Goal: Information Seeking & Learning: Find specific fact

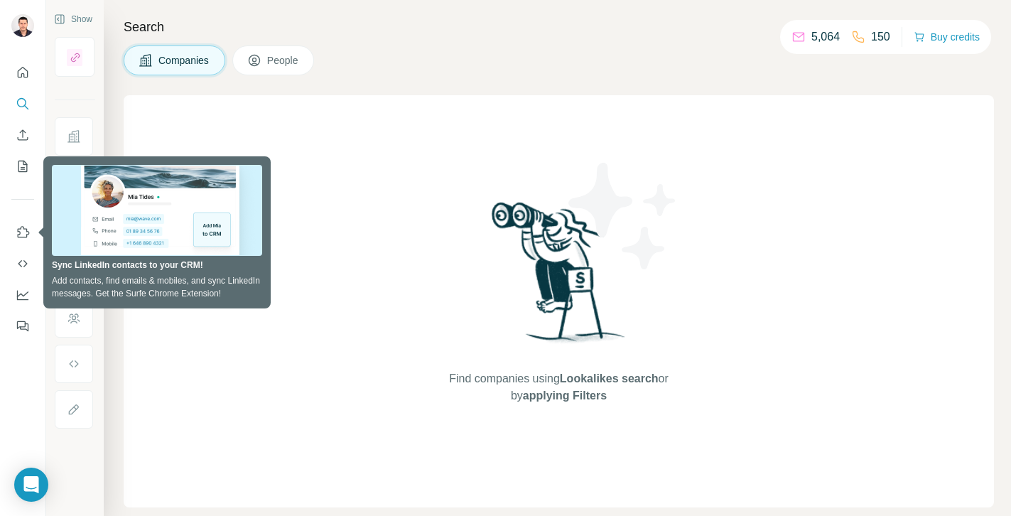
click at [129, 102] on div "Find companies using Lookalikes search or by applying Filters" at bounding box center [559, 301] width 870 height 412
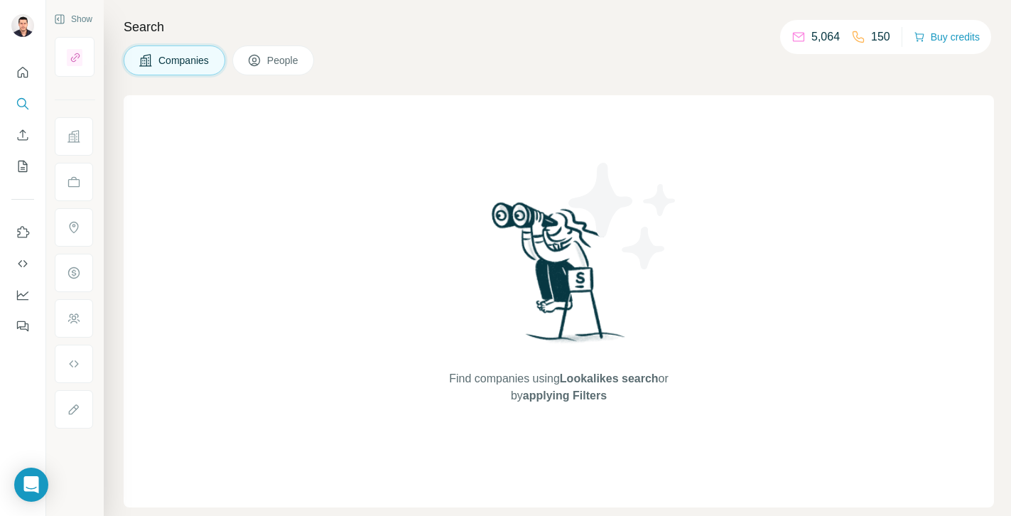
click at [227, 112] on div "Find companies using Lookalikes search or by applying Filters" at bounding box center [559, 301] width 870 height 412
click at [19, 106] on icon "Search" at bounding box center [21, 102] width 9 height 9
click at [190, 58] on span "Companies" at bounding box center [184, 60] width 52 height 14
click at [266, 63] on button "People" at bounding box center [273, 60] width 82 height 30
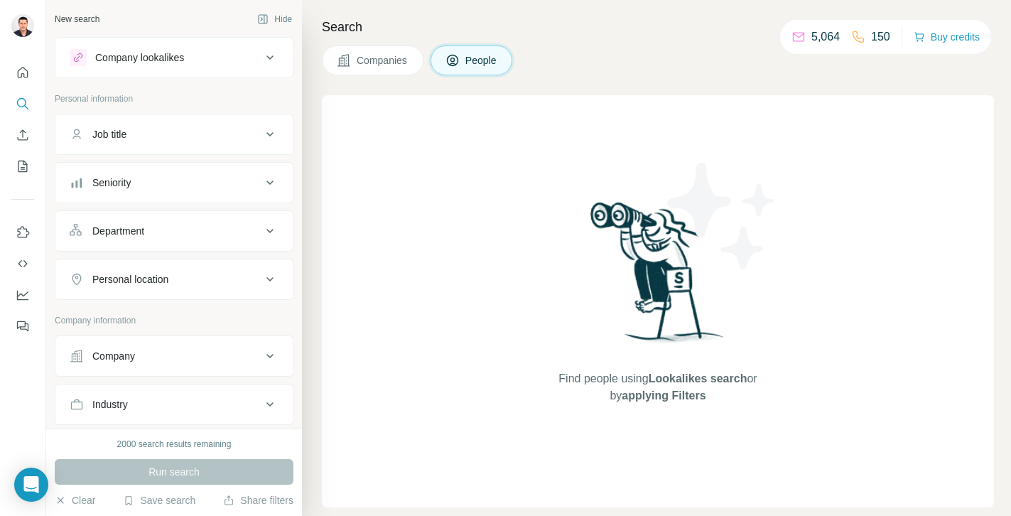
click at [121, 54] on div "Company lookalikes" at bounding box center [139, 57] width 89 height 14
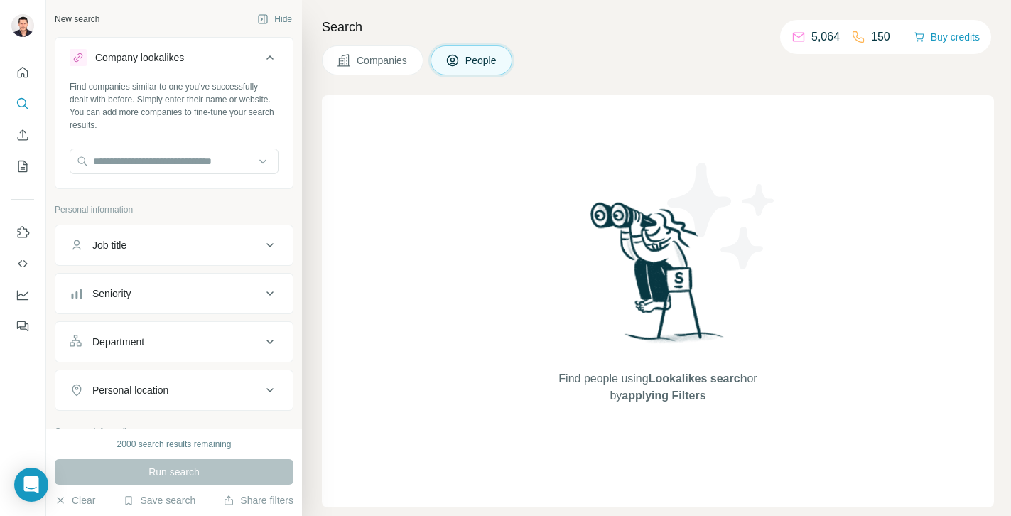
click at [131, 56] on div "Company lookalikes" at bounding box center [139, 57] width 89 height 14
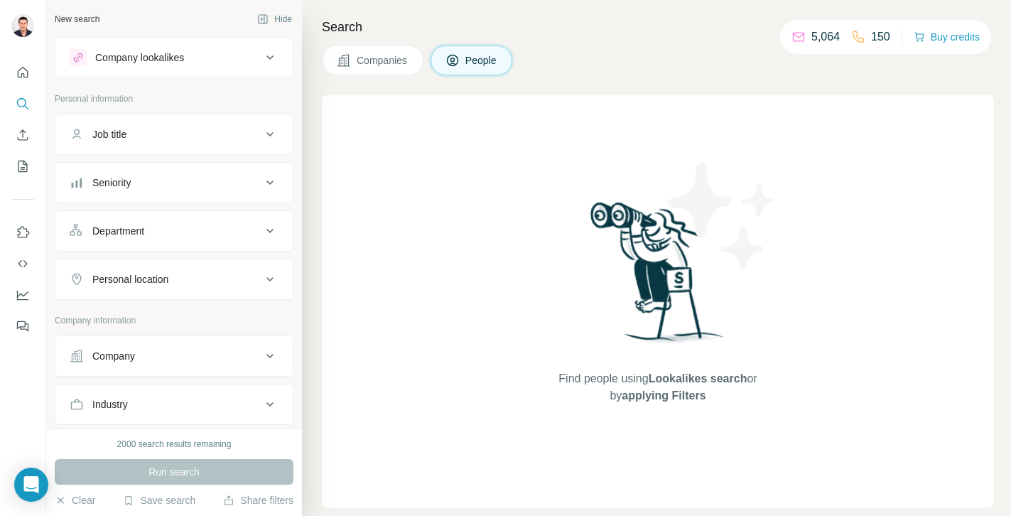
click at [130, 56] on div "Company lookalikes" at bounding box center [139, 57] width 89 height 14
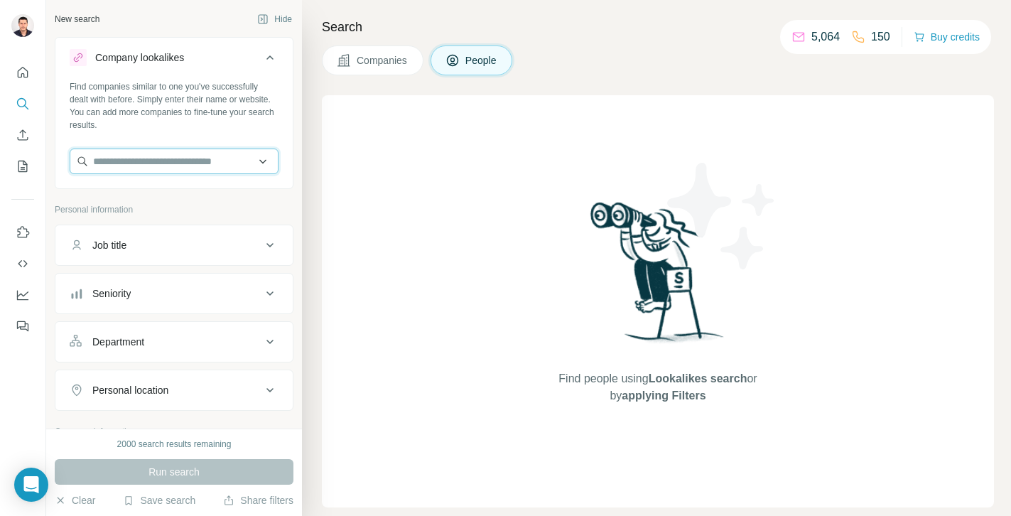
click at [129, 152] on input "text" at bounding box center [174, 161] width 209 height 26
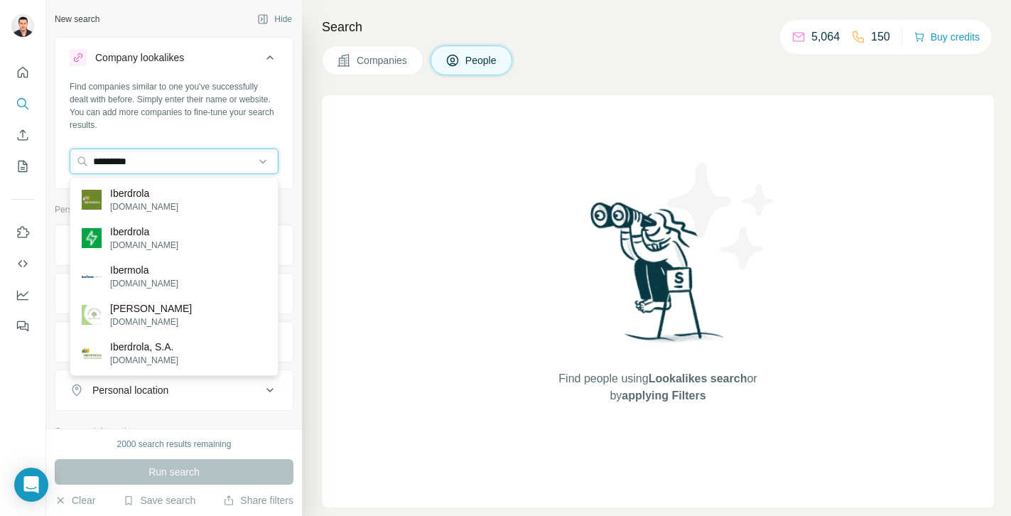
type input "*********"
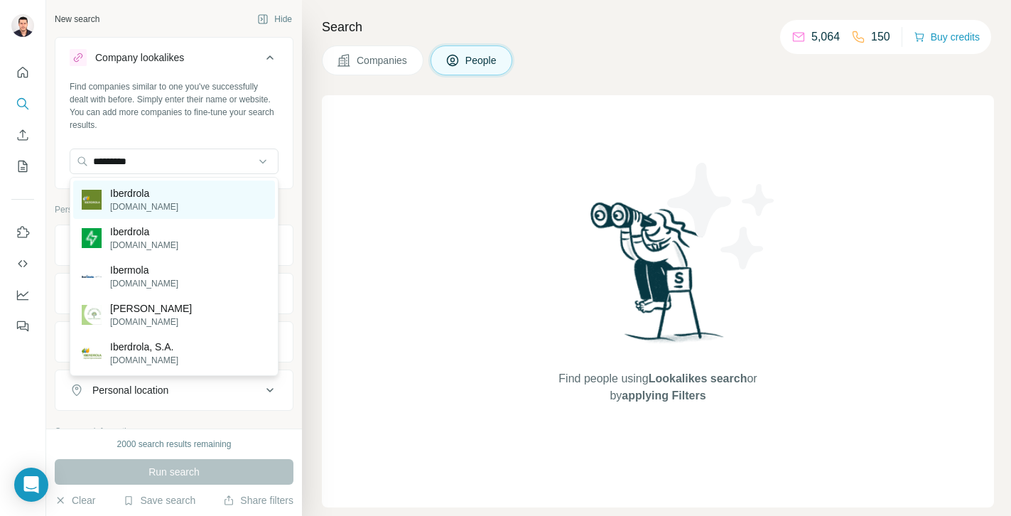
drag, startPoint x: 139, startPoint y: 184, endPoint x: 141, endPoint y: 200, distance: 15.7
click at [141, 200] on p "Iberdrola" at bounding box center [144, 193] width 68 height 14
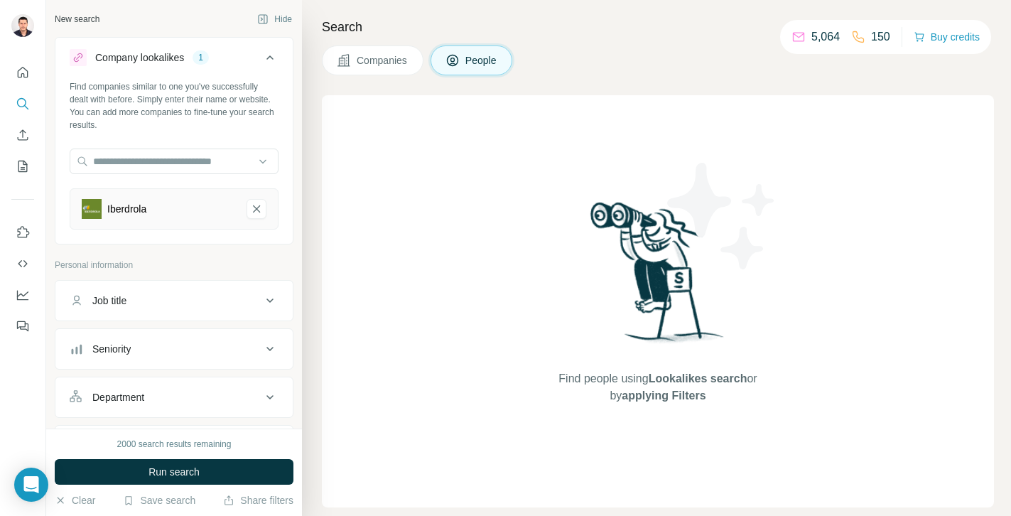
type input "*********"
click at [150, 486] on div "2000 search results remaining Run search Clear Save search Share filters" at bounding box center [174, 471] width 256 height 87
click at [150, 474] on span "Run search" at bounding box center [173, 471] width 51 height 14
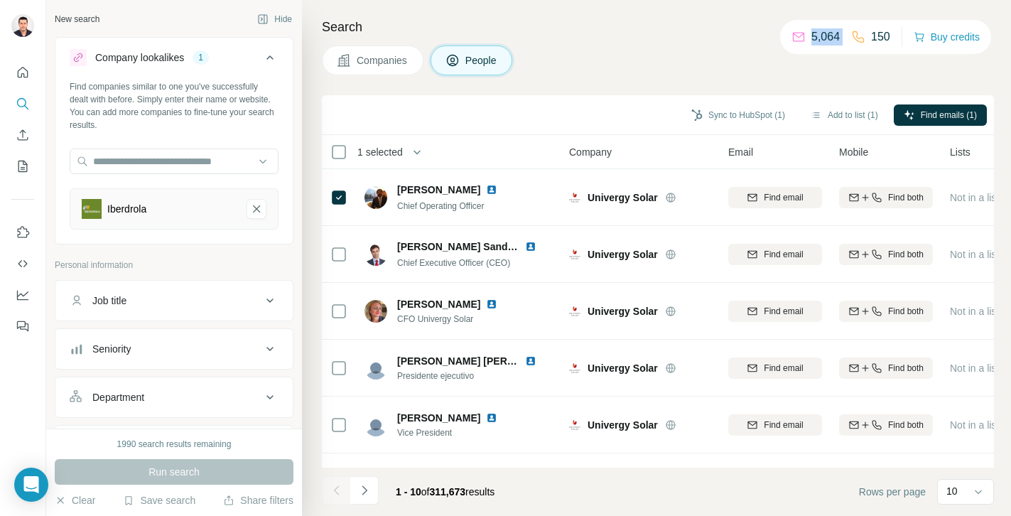
drag, startPoint x: 806, startPoint y: 36, endPoint x: 845, endPoint y: 36, distance: 39.1
click at [845, 36] on div "5,064 150" at bounding box center [840, 37] width 99 height 20
click at [712, 113] on button "Sync to HubSpot (1)" at bounding box center [738, 114] width 114 height 21
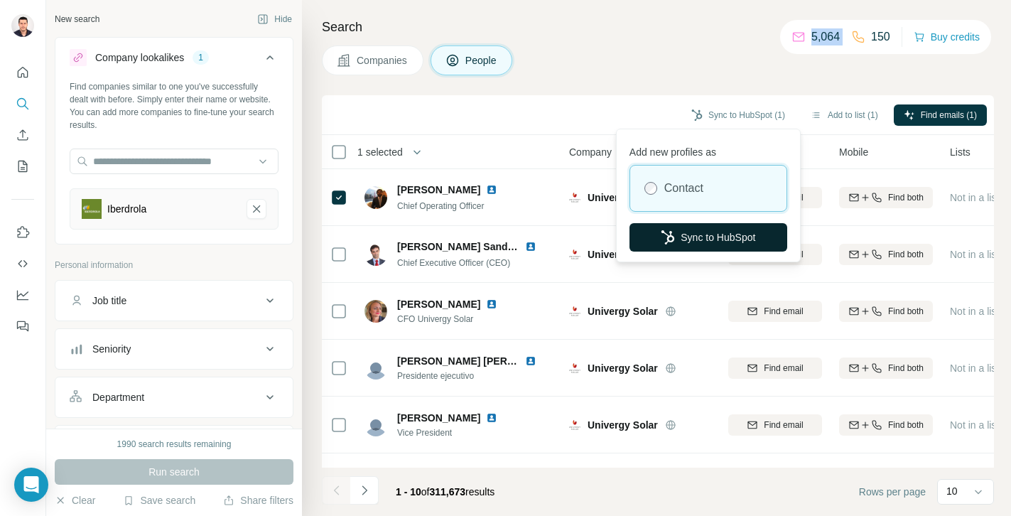
click at [670, 236] on icon "button" at bounding box center [667, 237] width 13 height 14
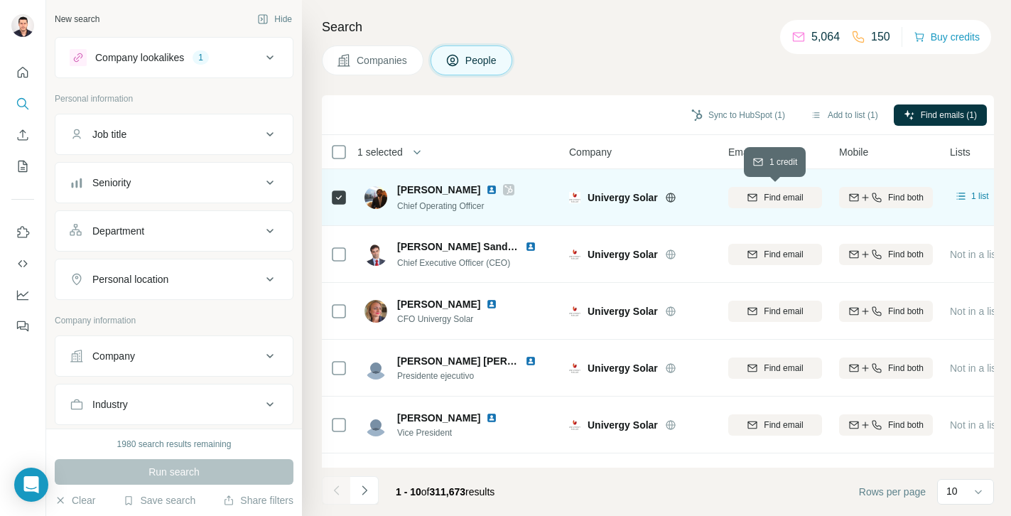
click at [765, 199] on span "Find email" at bounding box center [782, 197] width 39 height 13
drag, startPoint x: 837, startPoint y: 36, endPoint x: 804, endPoint y: 38, distance: 32.7
click at [804, 38] on div "5,064" at bounding box center [815, 36] width 48 height 17
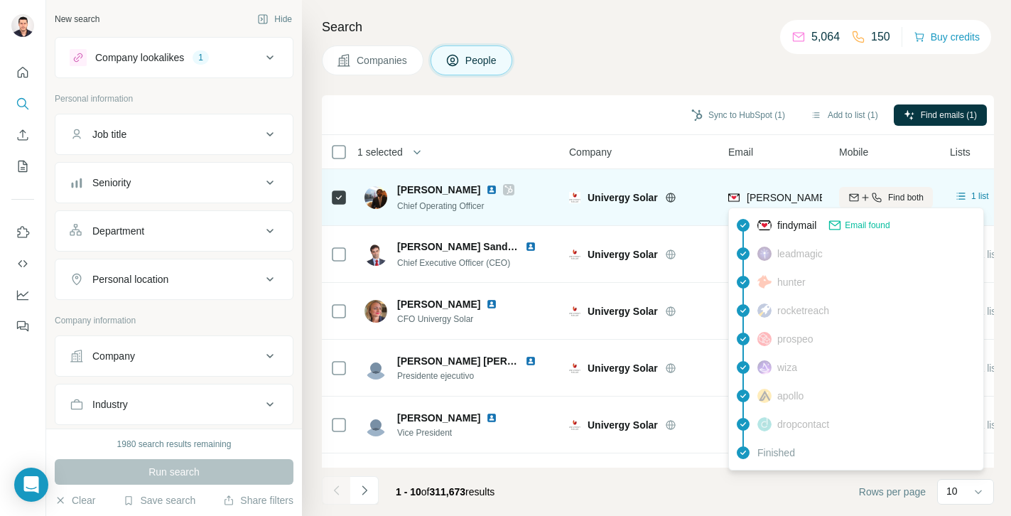
click at [779, 192] on span "fernando.davila@univergysolar.com" at bounding box center [912, 197] width 332 height 11
click at [810, 197] on span "fernando.davila@univergysolar.com" at bounding box center [912, 197] width 332 height 11
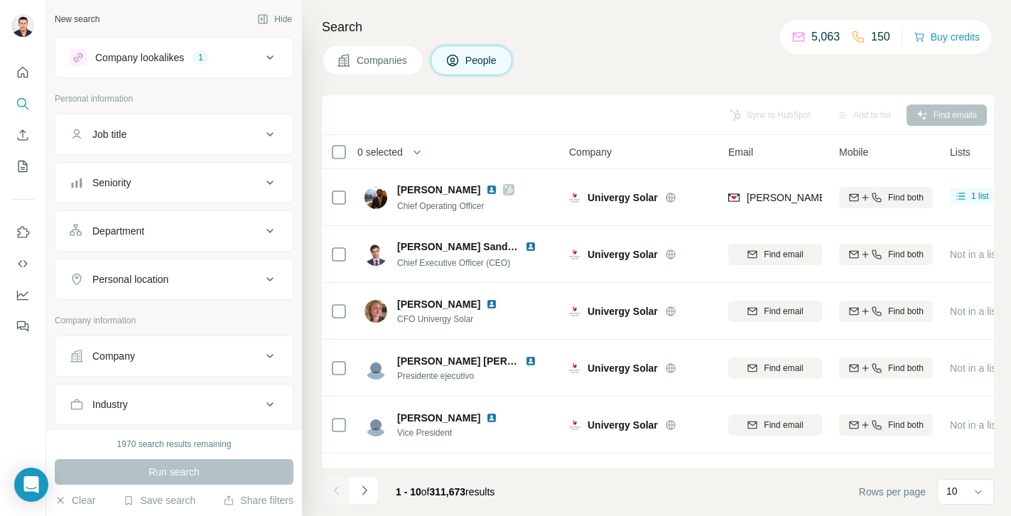
click at [811, 36] on p "5,063" at bounding box center [825, 36] width 28 height 17
click at [811, 33] on p "5,063" at bounding box center [825, 36] width 28 height 17
click at [796, 38] on icon at bounding box center [798, 37] width 14 height 14
click at [830, 40] on p "5,063" at bounding box center [825, 36] width 28 height 17
drag, startPoint x: 841, startPoint y: 39, endPoint x: 798, endPoint y: 37, distance: 43.4
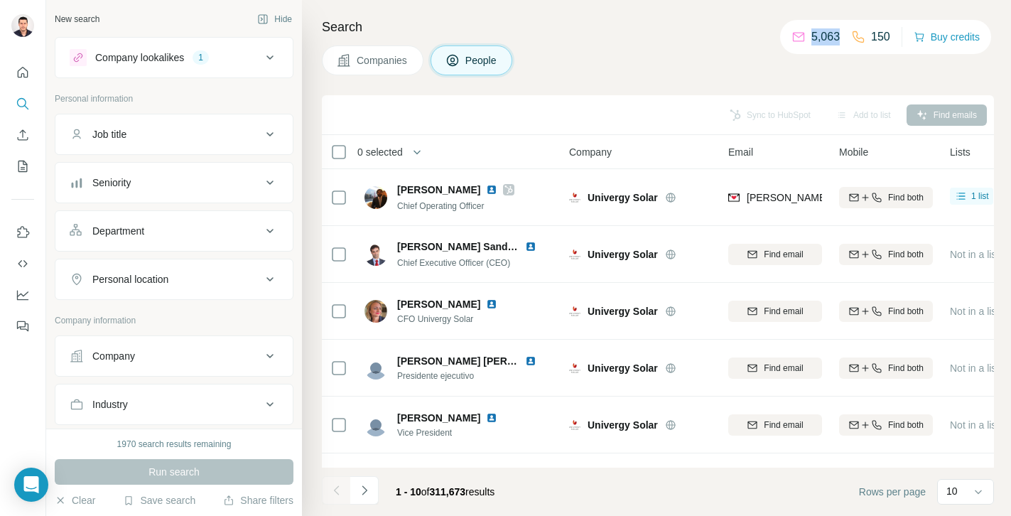
click at [798, 37] on div "5,063 150" at bounding box center [840, 37] width 99 height 20
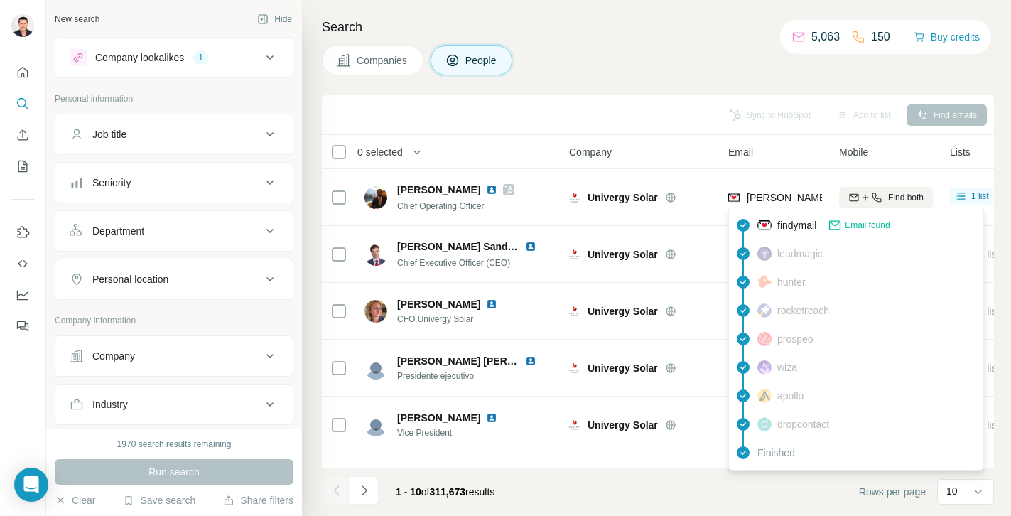
click at [850, 224] on span "Email found" at bounding box center [866, 225] width 45 height 13
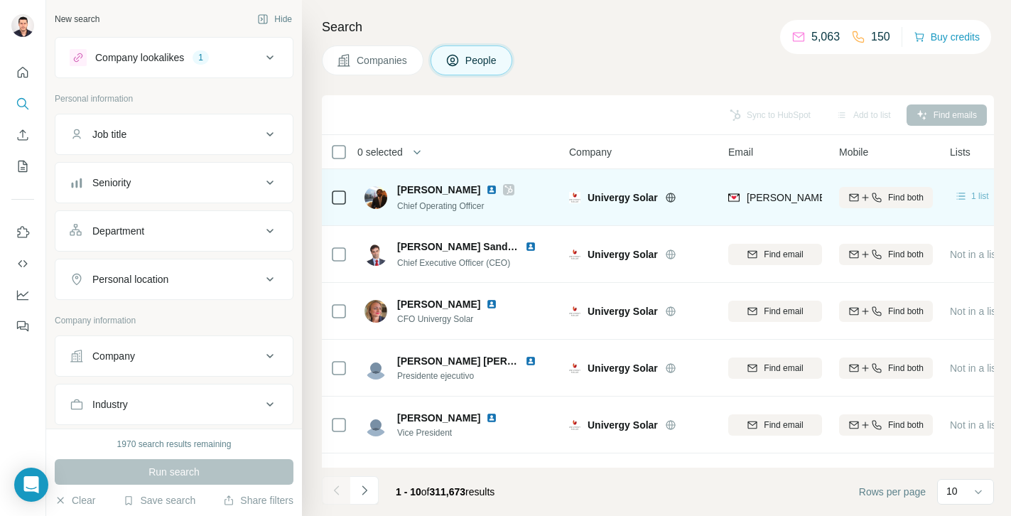
click at [963, 195] on icon at bounding box center [961, 196] width 14 height 14
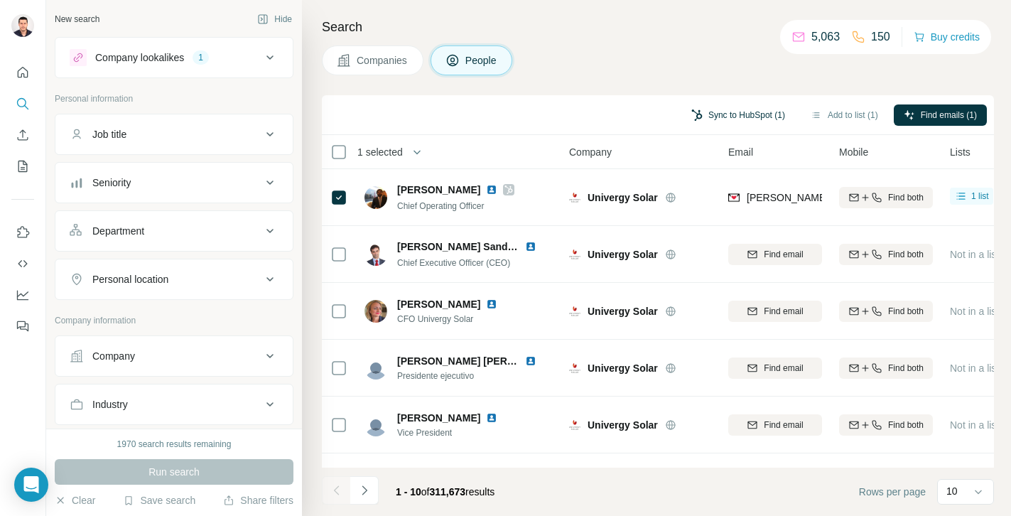
click at [753, 115] on button "Sync to HubSpot (1)" at bounding box center [738, 114] width 114 height 21
drag, startPoint x: 837, startPoint y: 38, endPoint x: 808, endPoint y: 40, distance: 29.2
click at [808, 40] on div "5,063 150" at bounding box center [840, 37] width 99 height 20
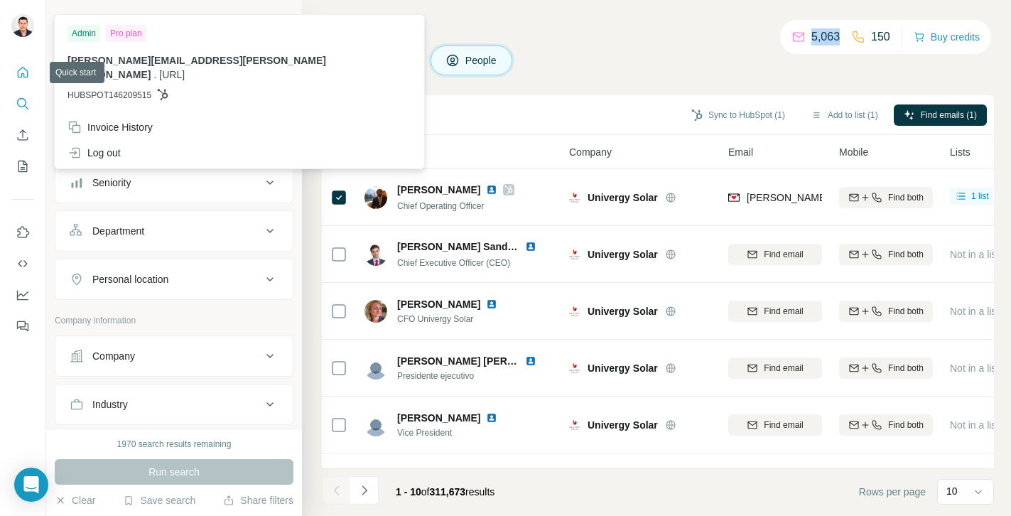
click at [21, 75] on icon "Quick start" at bounding box center [23, 72] width 11 height 11
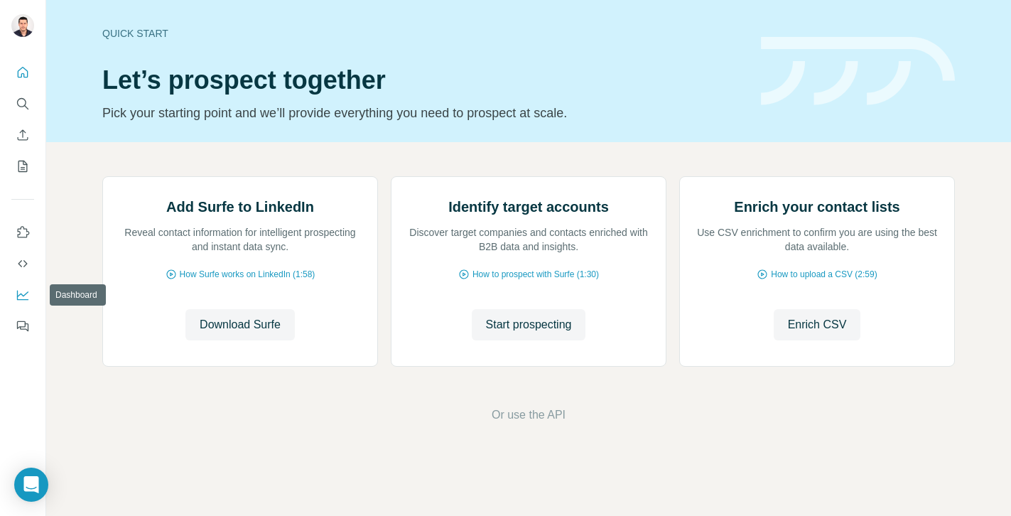
click at [19, 293] on icon "Dashboard" at bounding box center [23, 295] width 14 height 14
click at [21, 298] on icon "Dashboard" at bounding box center [23, 295] width 14 height 14
